Goal: Check status: Check status

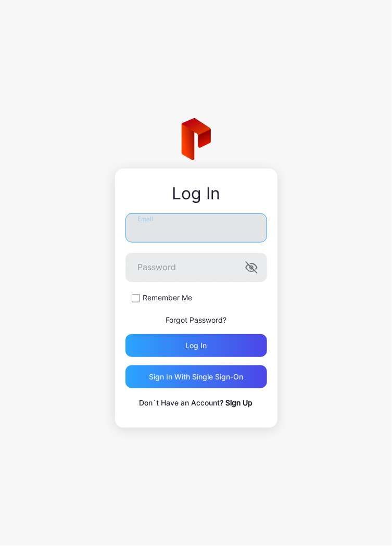
click at [209, 241] on input "Email" at bounding box center [197, 228] width 142 height 29
type input "**********"
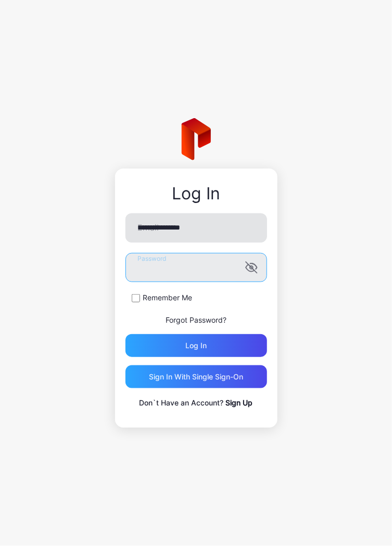
click at [126, 334] on button "Log in" at bounding box center [197, 345] width 142 height 23
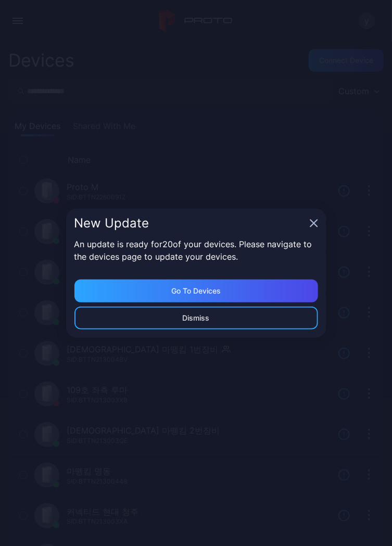
click at [316, 223] on icon "button" at bounding box center [314, 223] width 8 height 8
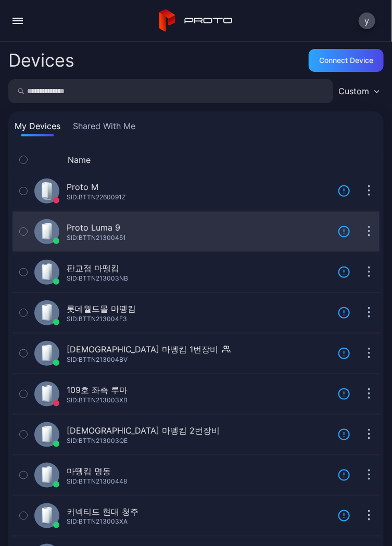
click at [169, 231] on div "Proto Luma 9 SID: BTTN21300451" at bounding box center [181, 231] width 295 height 25
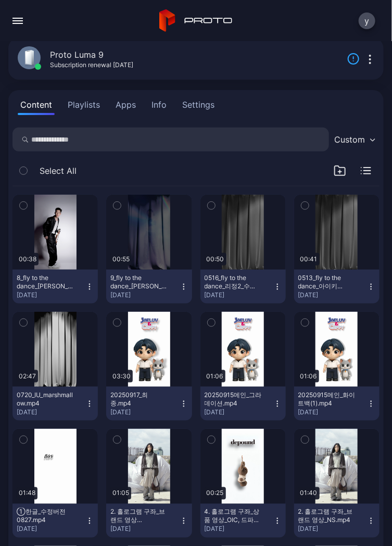
scroll to position [58, 0]
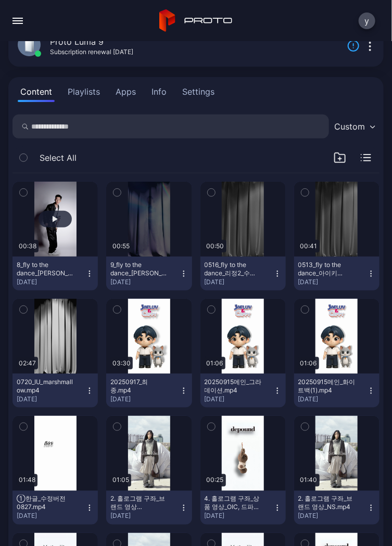
click at [61, 230] on button "button" at bounding box center [54, 219] width 85 height 75
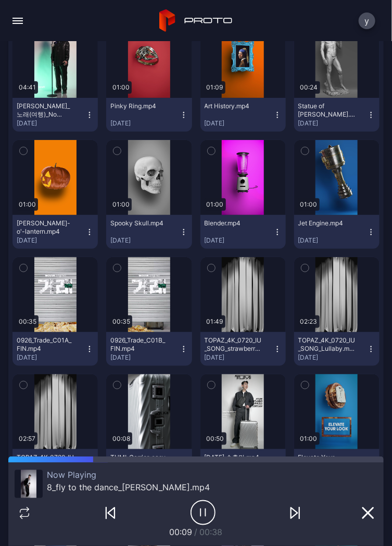
scroll to position [2979, 0]
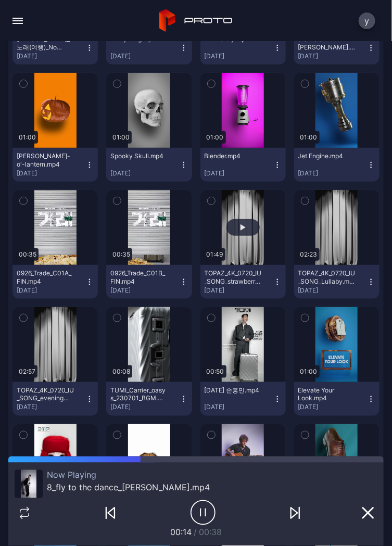
click at [243, 227] on div "button" at bounding box center [243, 227] width 33 height 17
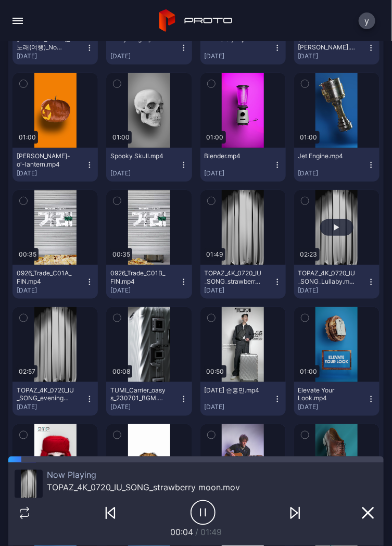
click at [334, 225] on div "button" at bounding box center [336, 227] width 5 height 6
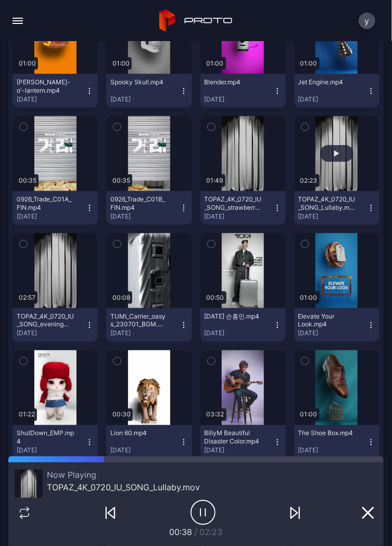
scroll to position [3054, 0]
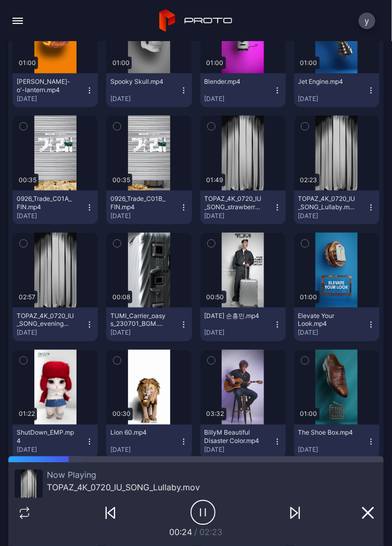
click at [203, 513] on icon "button" at bounding box center [203, 513] width 25 height 26
click at [199, 518] on icon "button" at bounding box center [203, 513] width 25 height 26
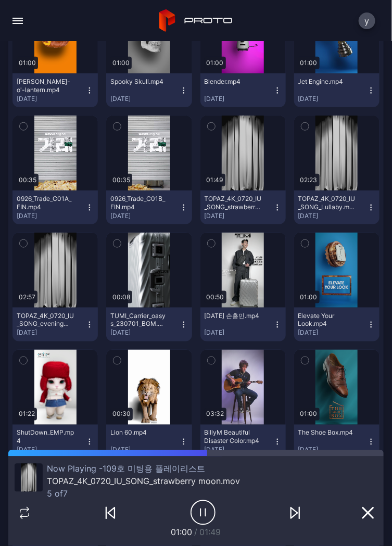
click at [194, 519] on icon "button" at bounding box center [203, 513] width 25 height 26
click at [208, 501] on icon "button" at bounding box center [203, 513] width 25 height 26
click at [206, 515] on icon "button" at bounding box center [203, 513] width 25 height 26
click at [197, 505] on icon "button" at bounding box center [203, 513] width 25 height 26
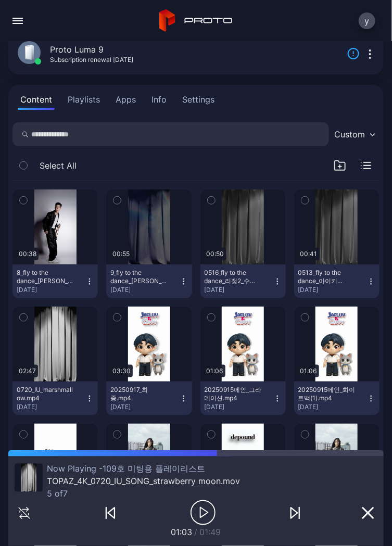
scroll to position [0, 0]
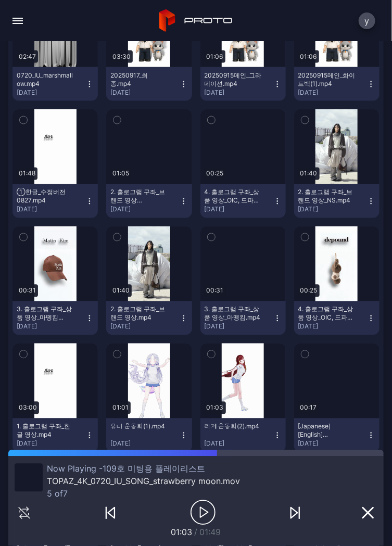
scroll to position [431, 0]
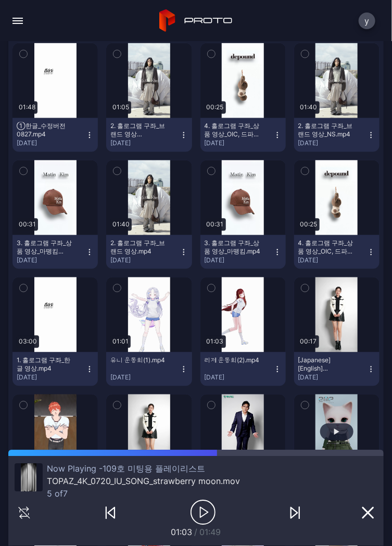
click at [340, 408] on button "button" at bounding box center [336, 432] width 85 height 75
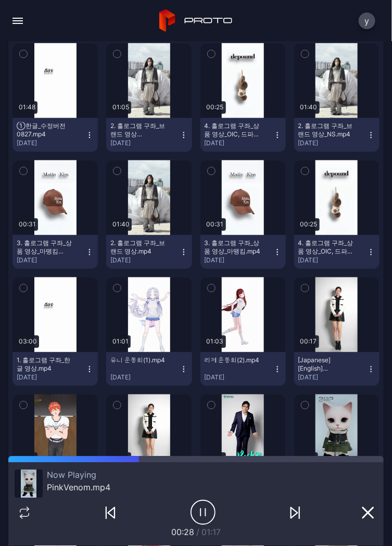
click at [197, 509] on icon "button" at bounding box center [203, 513] width 25 height 26
click at [209, 513] on icon "button" at bounding box center [203, 513] width 25 height 26
click at [206, 511] on icon "button" at bounding box center [203, 513] width 25 height 26
